Goal: Find specific page/section: Find specific page/section

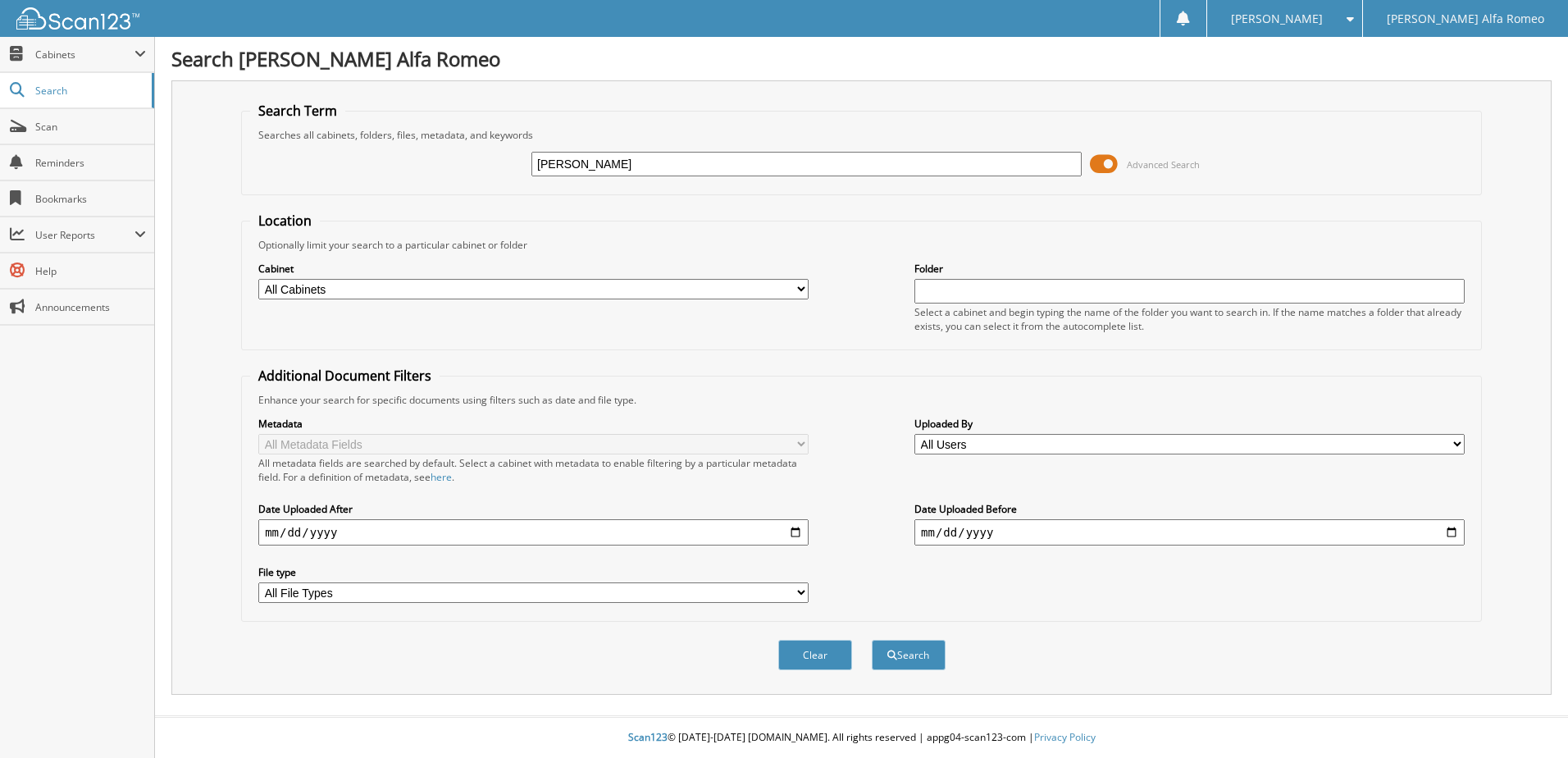
type input "[PERSON_NAME]"
click at [872, 640] on button "Search" at bounding box center [908, 655] width 74 height 30
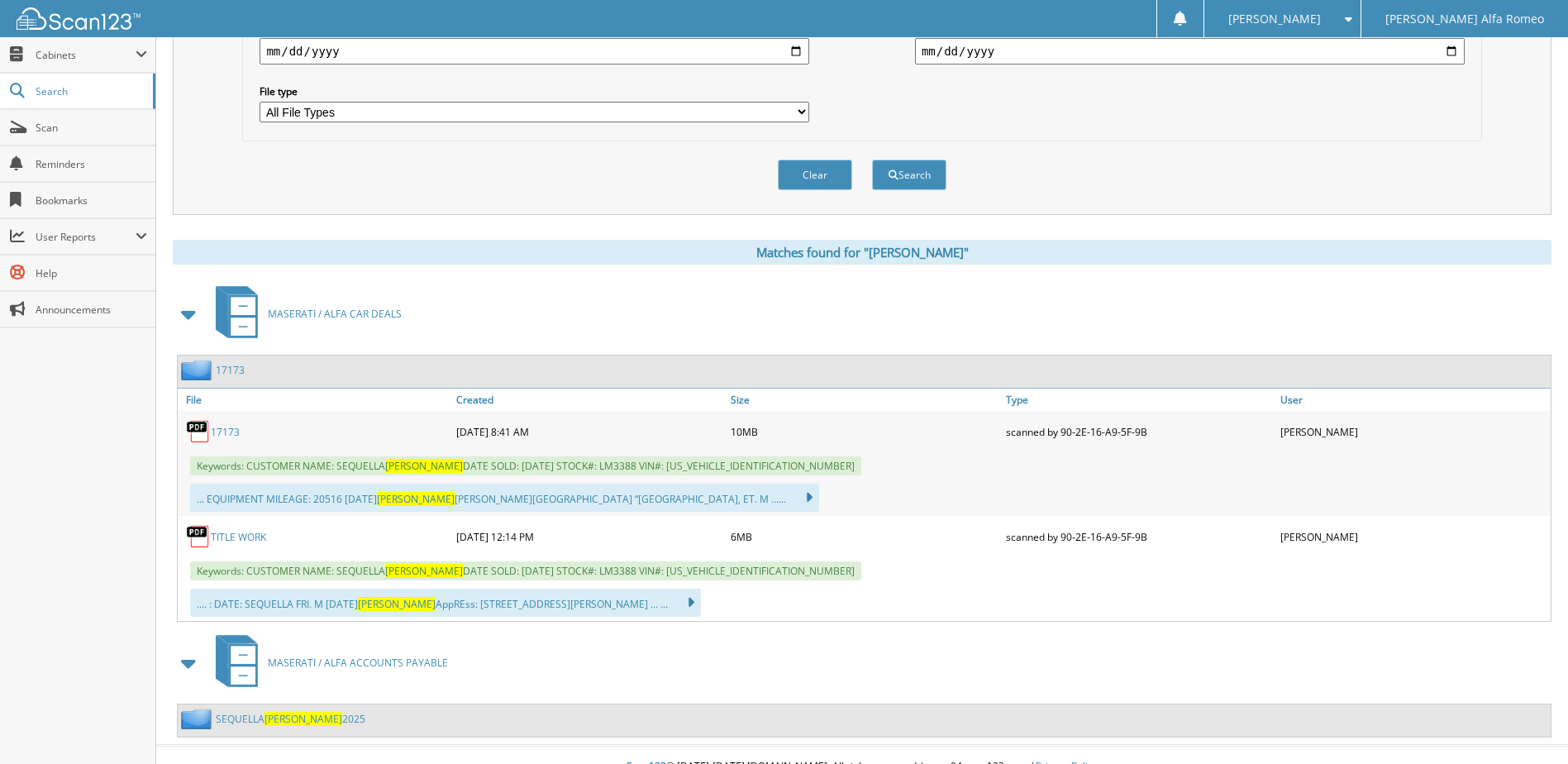
scroll to position [510, 0]
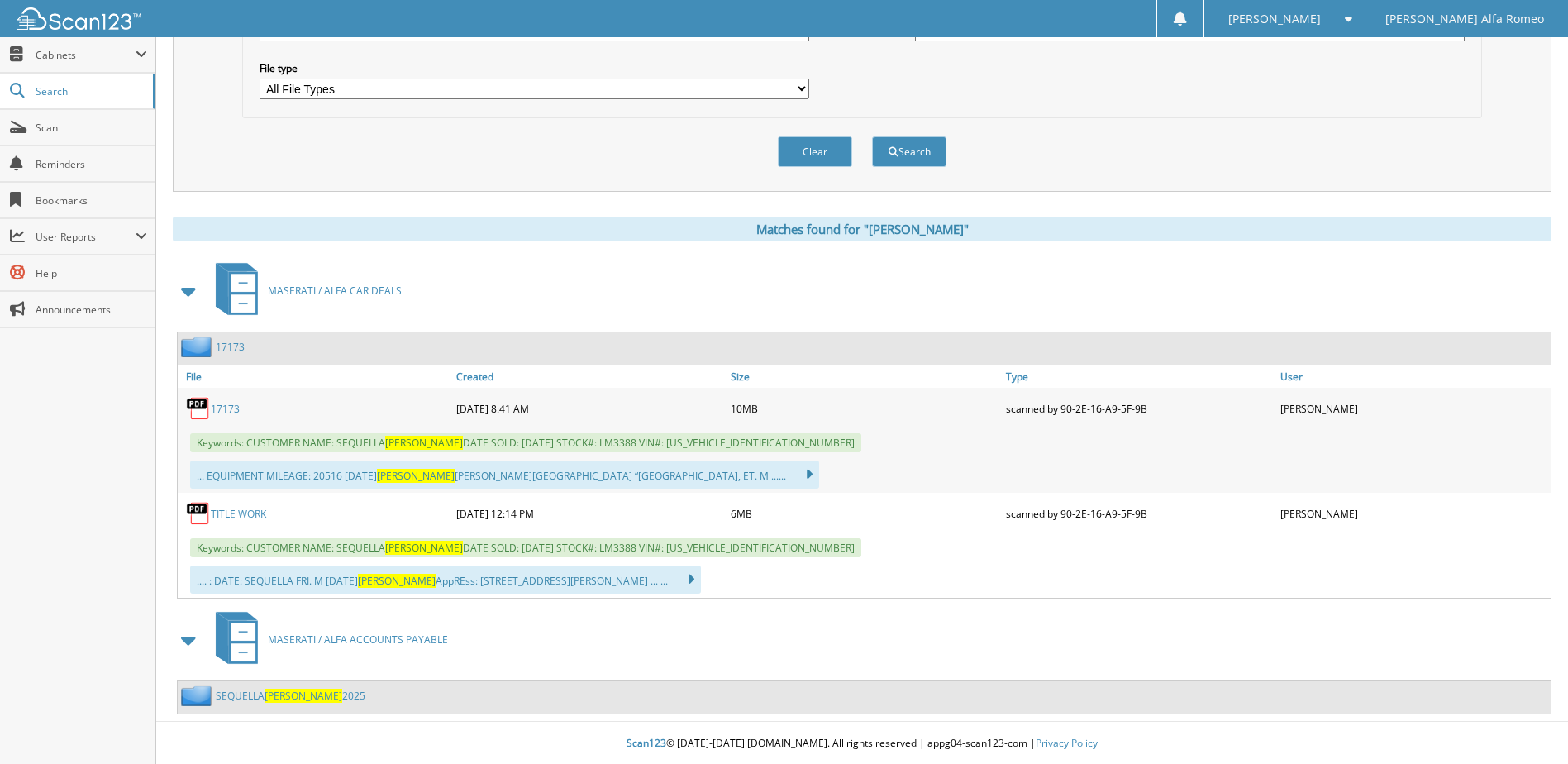
click at [234, 406] on link "17173" at bounding box center [225, 409] width 29 height 14
